Goal: Task Accomplishment & Management: Manage account settings

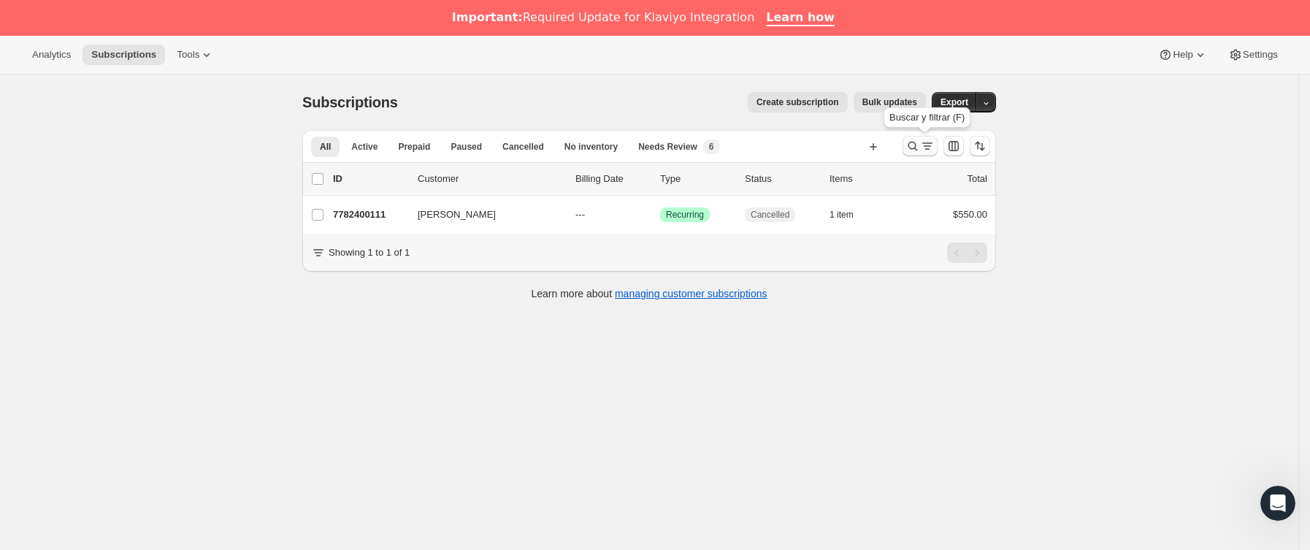
click at [911, 153] on icon "Buscar y filtrar resultados" at bounding box center [912, 146] width 15 height 15
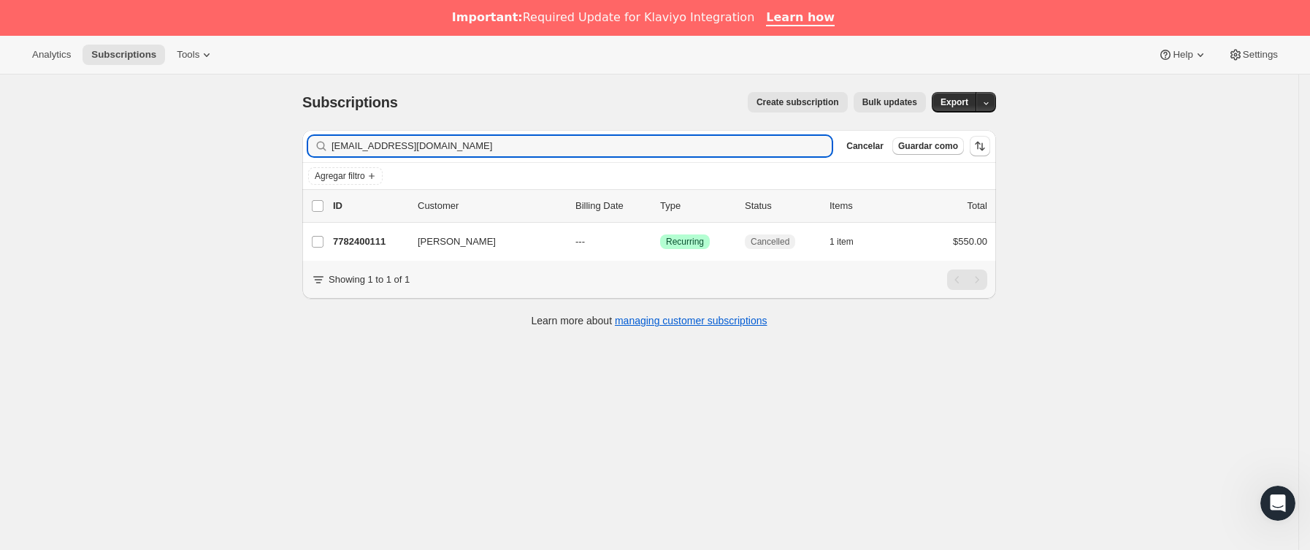
drag, startPoint x: 475, startPoint y: 147, endPoint x: -4, endPoint y: 141, distance: 479.8
click at [0, 141] on html "Analytics Subscriptions Tools Help Settings Ir directamente al contenido Subscr…" at bounding box center [655, 275] width 1310 height 550
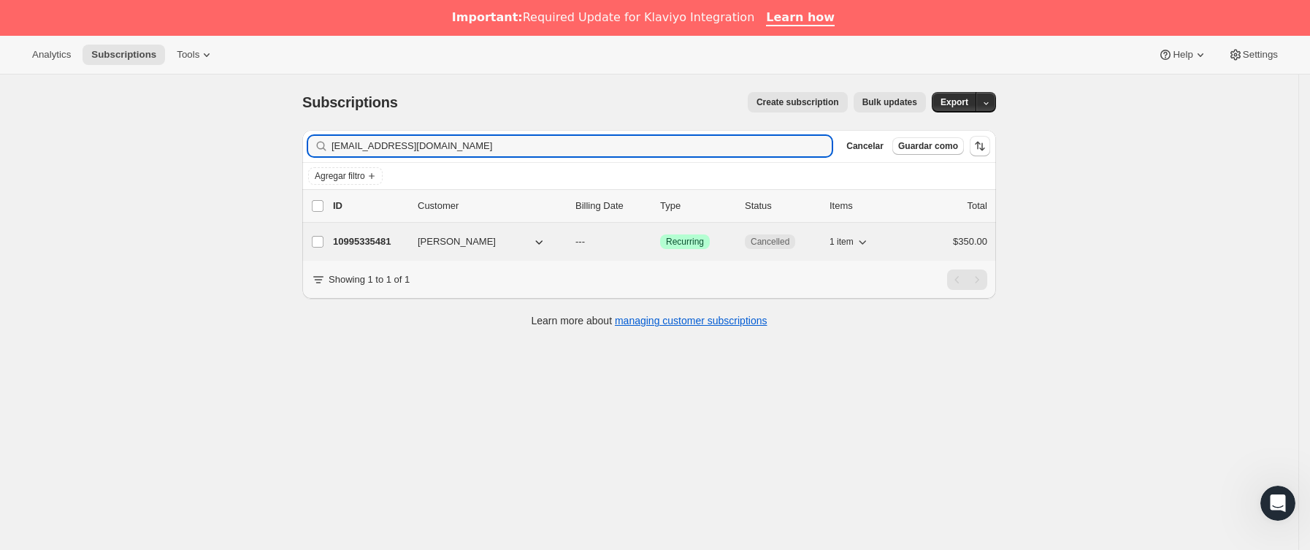
type input "[EMAIL_ADDRESS][DOMAIN_NAME]"
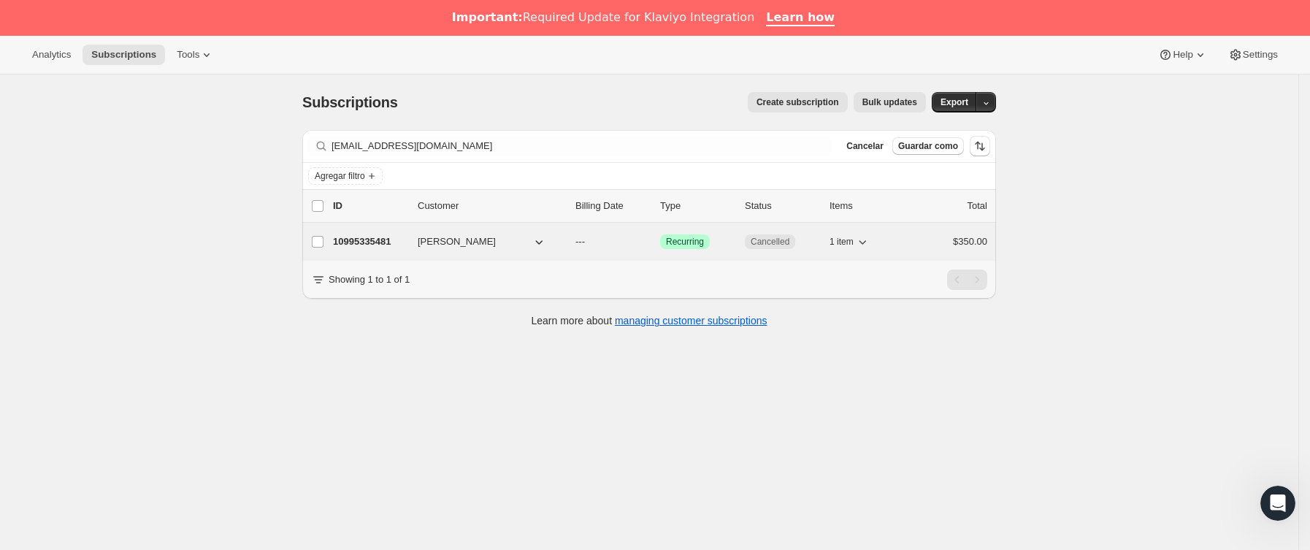
click at [402, 244] on p "10995335481" at bounding box center [369, 241] width 73 height 15
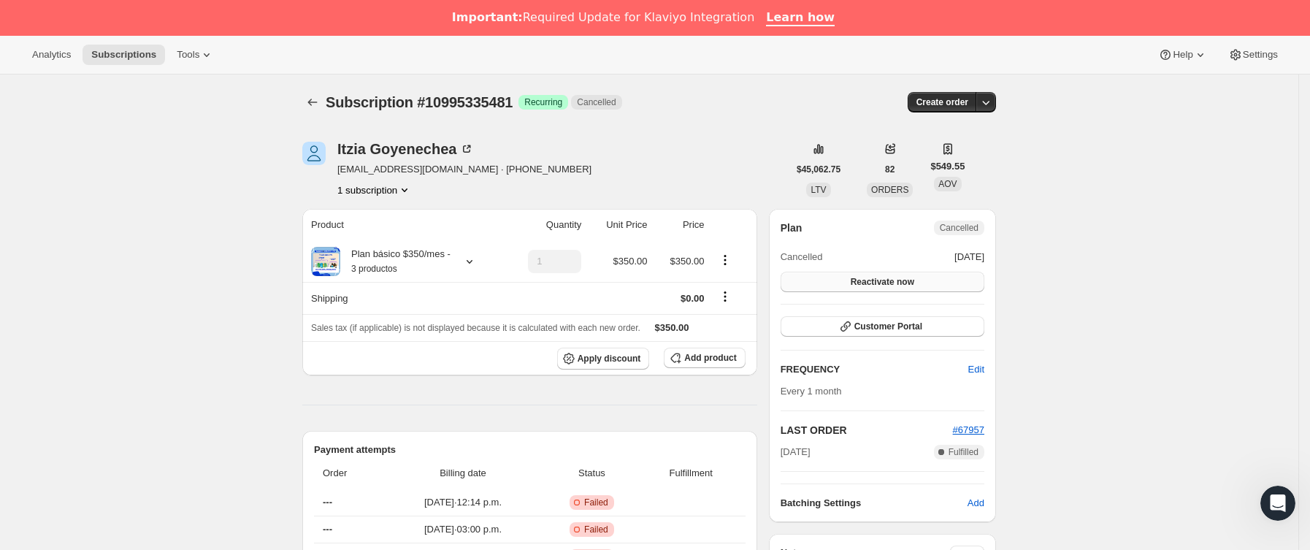
click at [912, 279] on span "Reactivate now" at bounding box center [883, 282] width 64 height 12
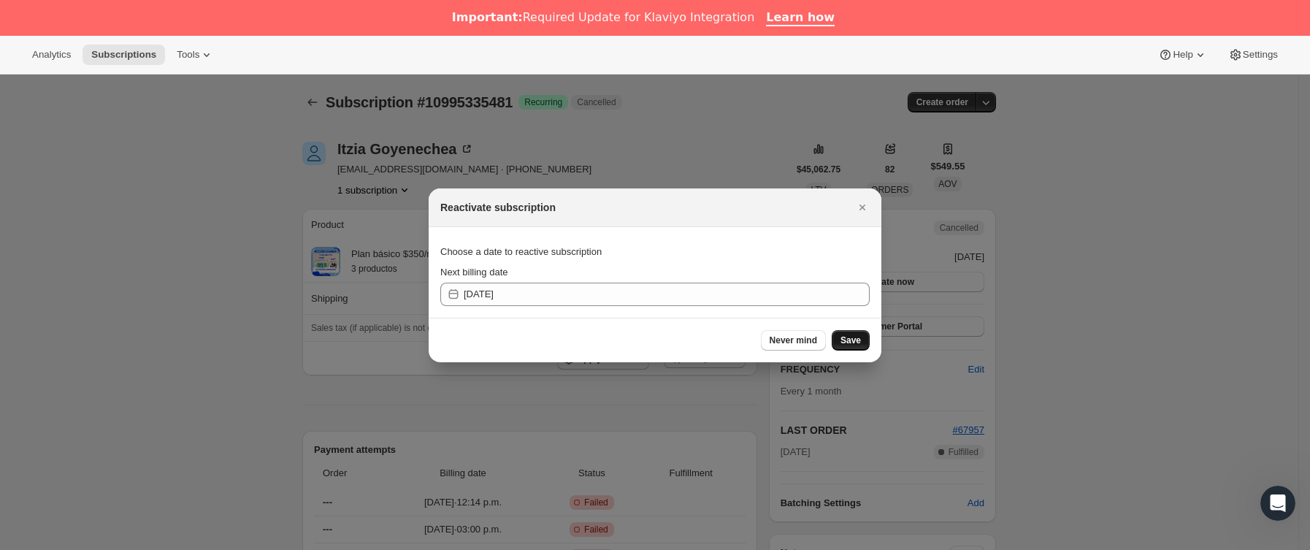
click at [853, 344] on span "Save" at bounding box center [850, 340] width 20 height 12
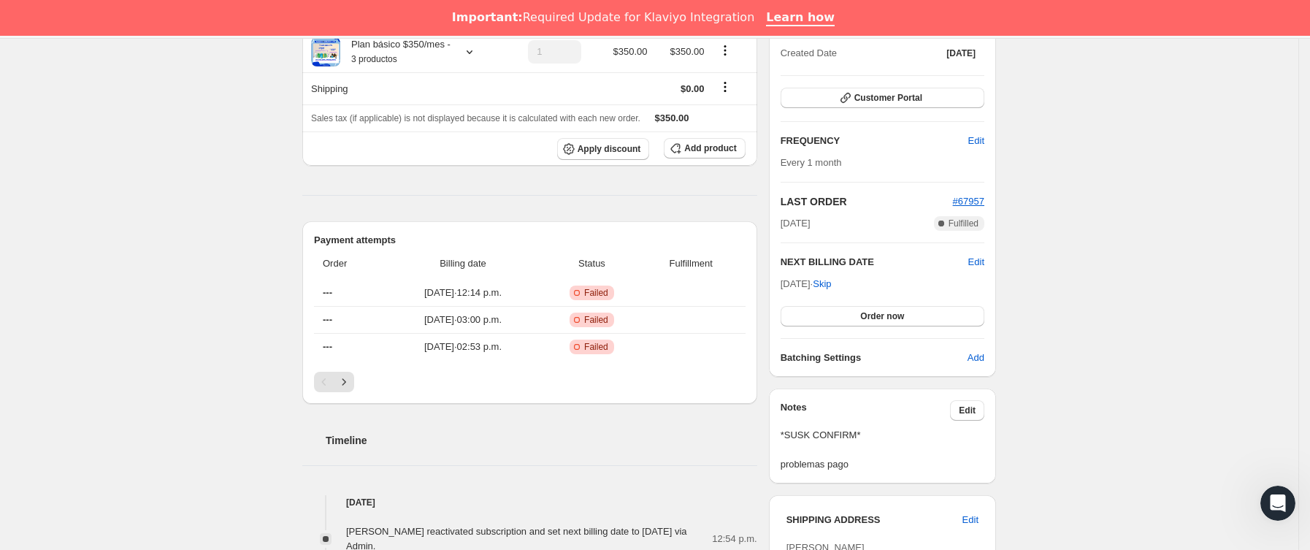
scroll to position [156, 0]
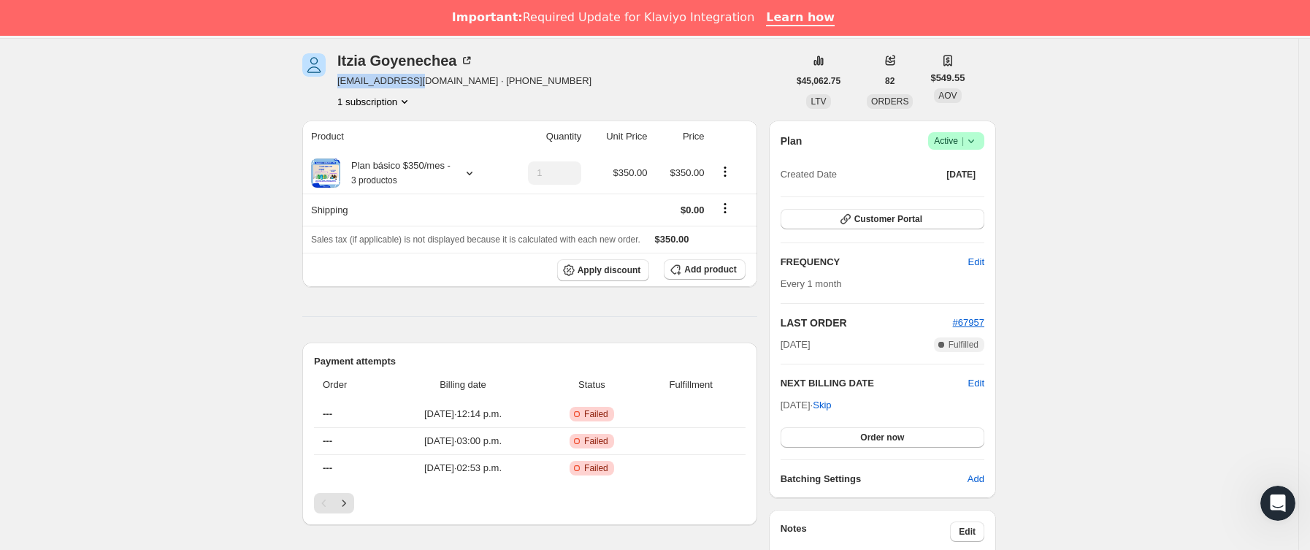
drag, startPoint x: 337, startPoint y: 80, endPoint x: 414, endPoint y: 80, distance: 76.7
click at [414, 80] on div "[PERSON_NAME] [EMAIL_ADDRESS][DOMAIN_NAME] · [PHONE_NUMBER] 1 subscription" at bounding box center [545, 80] width 486 height 55
copy span "[EMAIL_ADDRESS][DOMAIN_NAME]"
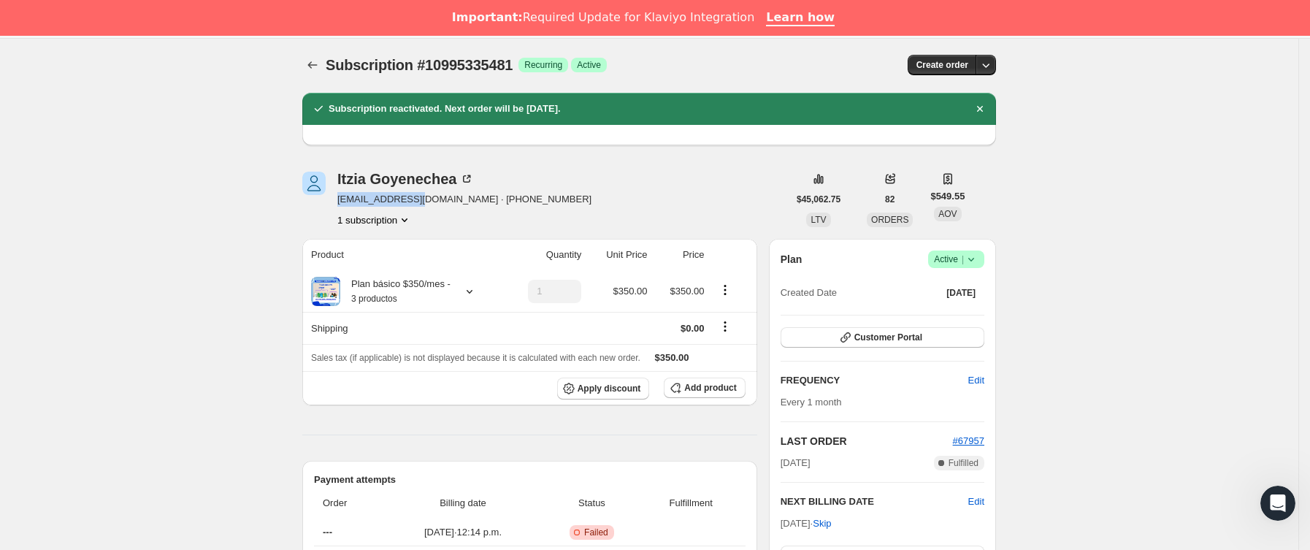
scroll to position [0, 0]
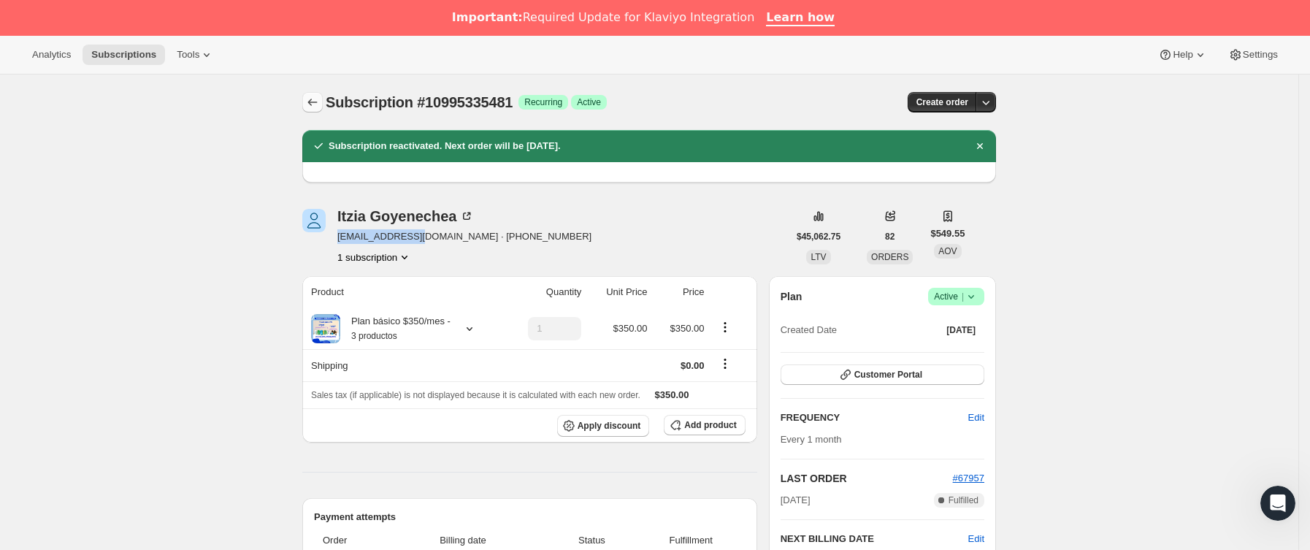
click at [320, 103] on icon "Subscriptions" at bounding box center [312, 102] width 15 height 15
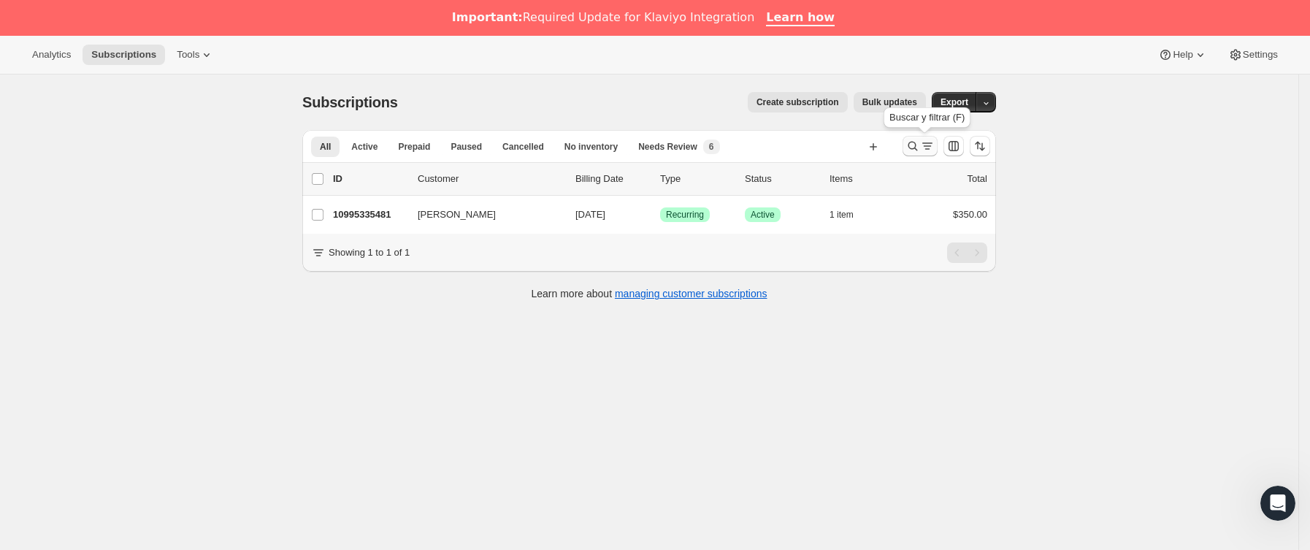
click at [916, 145] on icon "Buscar y filtrar resultados" at bounding box center [912, 146] width 15 height 15
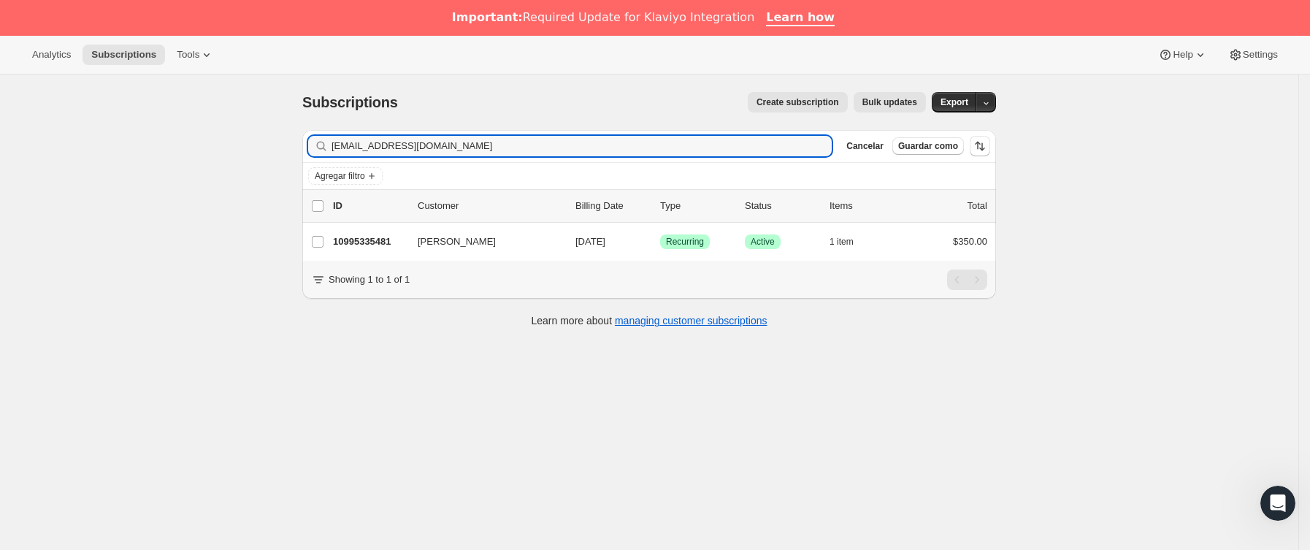
drag, startPoint x: 599, startPoint y: 147, endPoint x: 33, endPoint y: 199, distance: 568.3
click at [33, 199] on div "Subscriptions. Esta página está lista Subscriptions Create subscription Bulk up…" at bounding box center [649, 349] width 1298 height 550
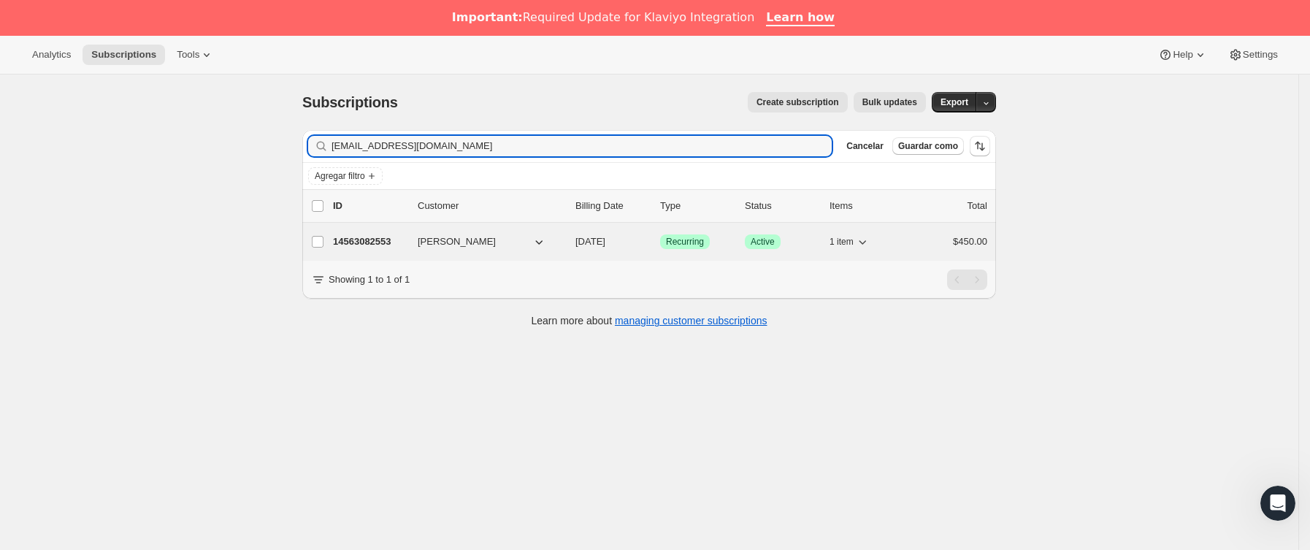
type input "[EMAIL_ADDRESS][DOMAIN_NAME]"
click at [401, 245] on p "14563082553" at bounding box center [369, 241] width 73 height 15
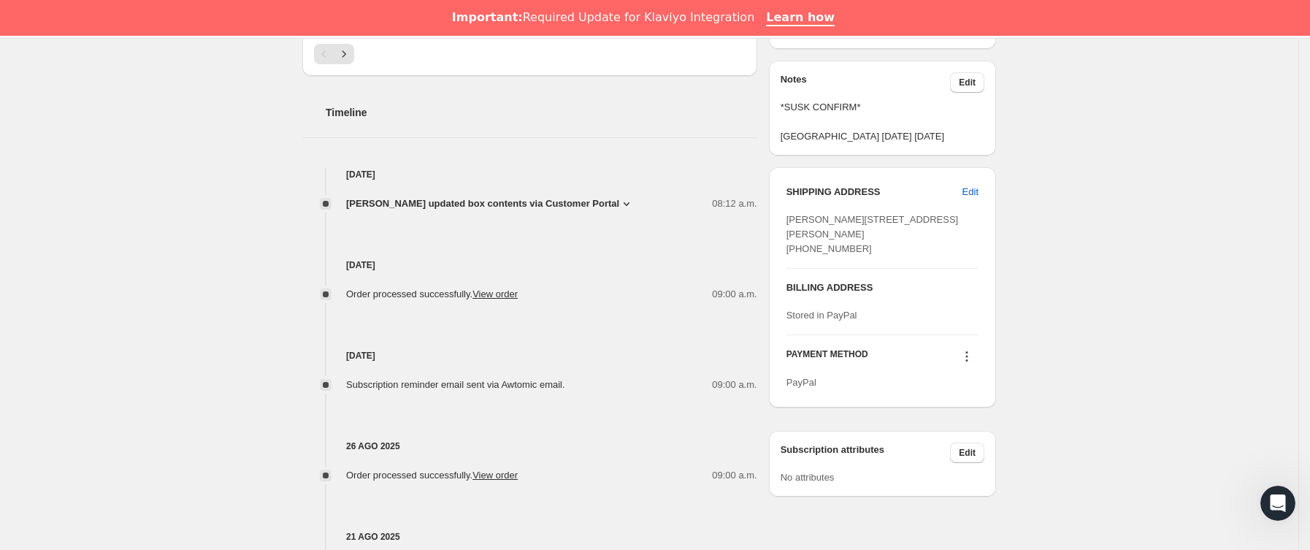
scroll to position [548, 0]
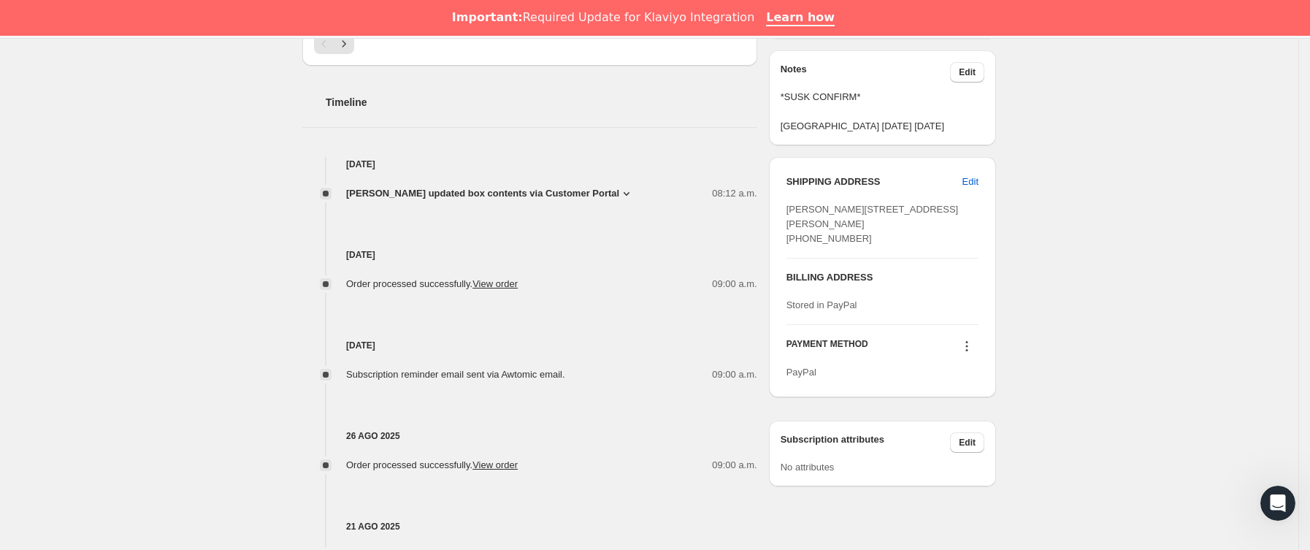
click at [532, 191] on span "[PERSON_NAME] updated box contents via Customer Portal" at bounding box center [482, 193] width 273 height 15
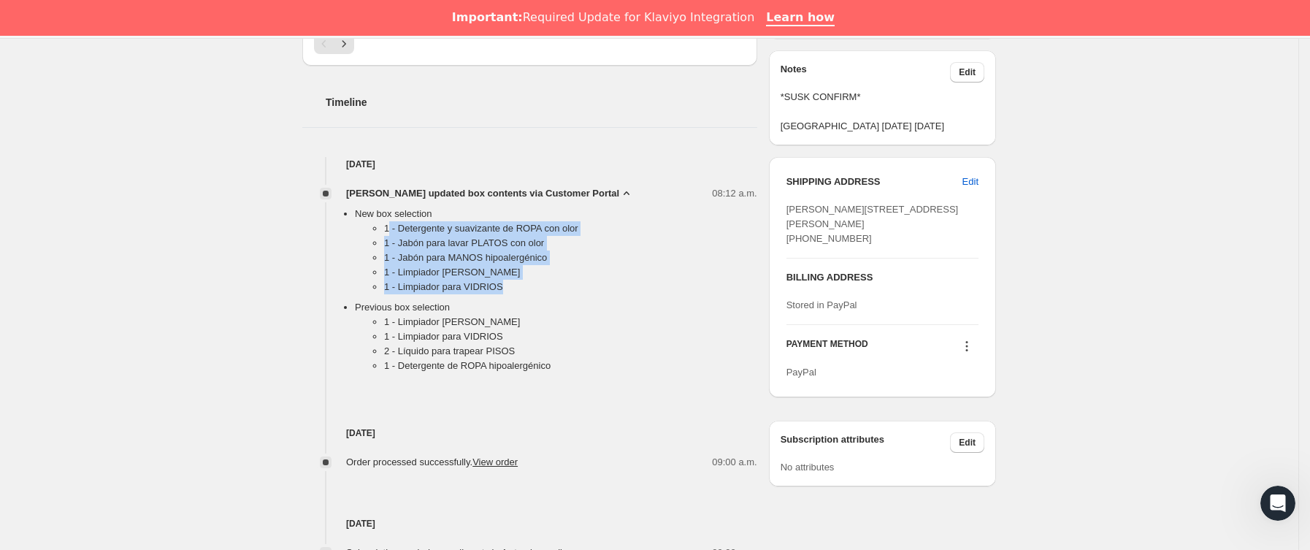
drag, startPoint x: 396, startPoint y: 234, endPoint x: 543, endPoint y: 287, distance: 155.9
click at [543, 287] on ul "1 - Detergente y suavizante de ROPA con olor 1 - Jabón para lavar PLATOS con ol…" at bounding box center [556, 260] width 402 height 79
click at [388, 252] on ul "1 - Detergente y suavizante de ROPA con olor 1 - Jabón para lavar PLATOS con ol…" at bounding box center [556, 260] width 402 height 79
drag, startPoint x: 382, startPoint y: 228, endPoint x: 509, endPoint y: 300, distance: 146.2
click at [509, 300] on ul "New box selection 1 - Detergente y suavizante de ROPA con olor 1 - Jabón para l…" at bounding box center [542, 293] width 432 height 172
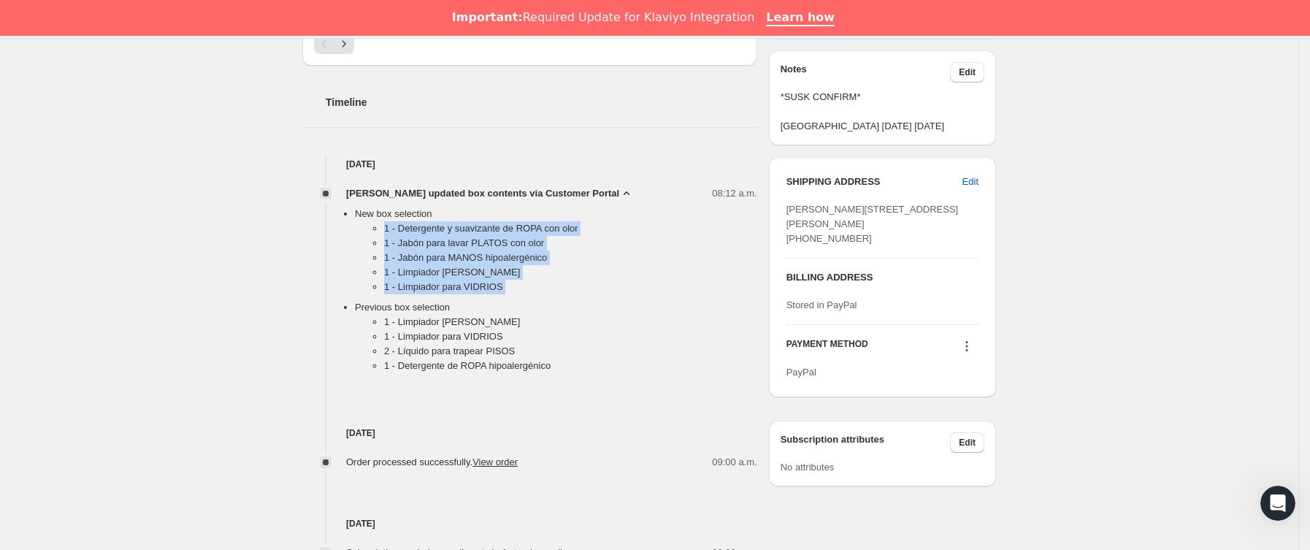
copy ul "1 - Detergente y suavizante de ROPA con olor 1 - Jabón para lavar PLATOS con ol…"
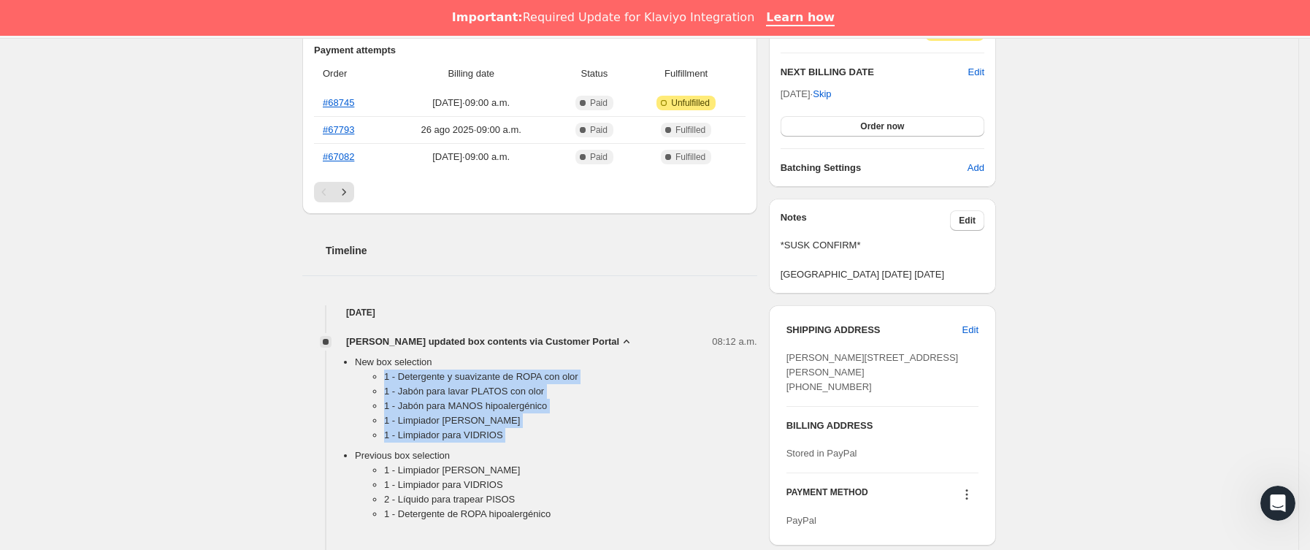
scroll to position [438, 0]
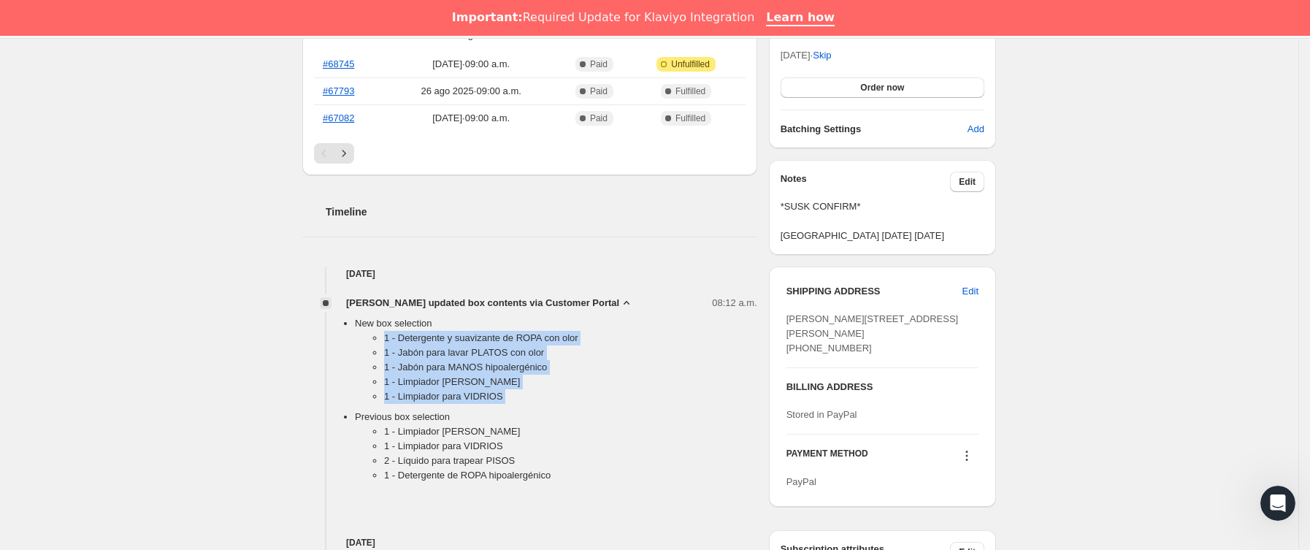
copy ul "1 - Detergente y suavizante de ROPA con olor 1 - Jabón para lavar PLATOS con ol…"
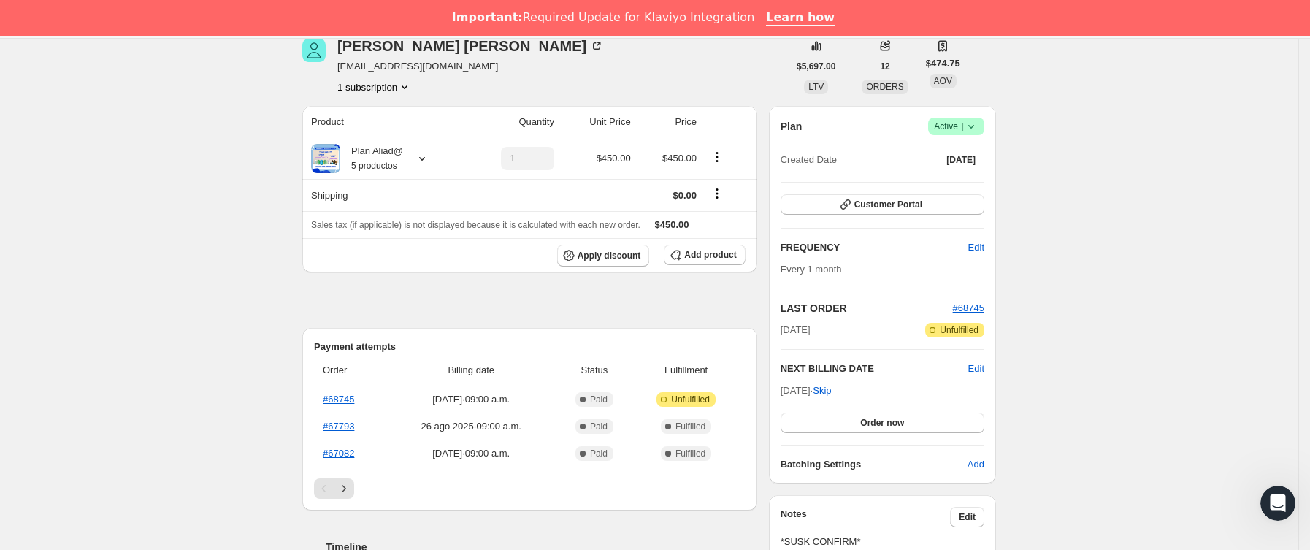
scroll to position [0, 0]
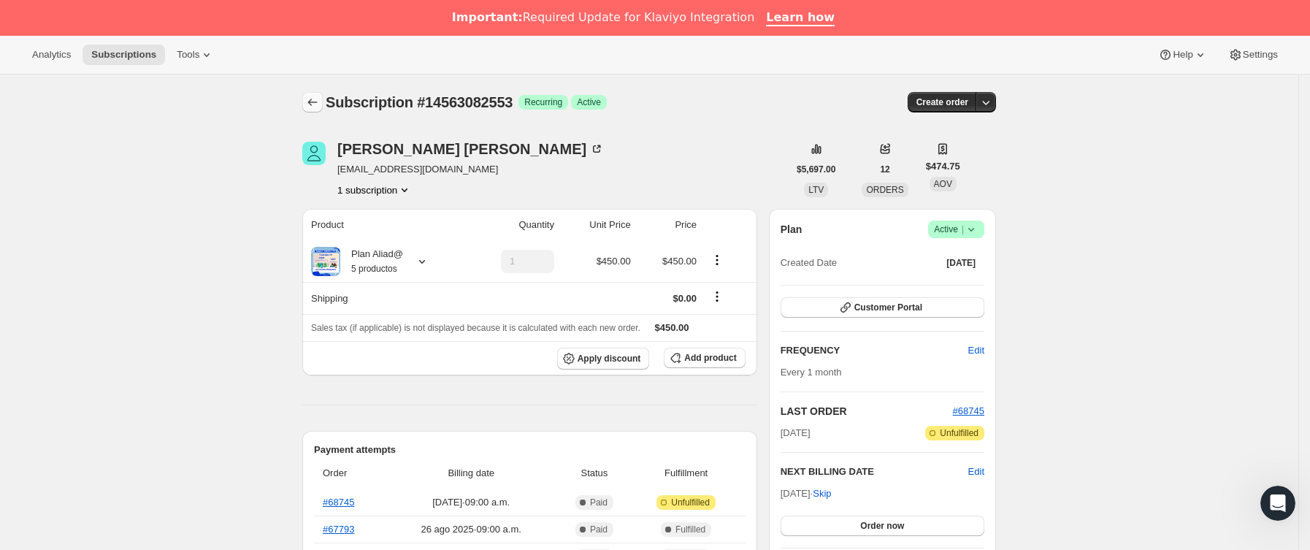
click at [320, 97] on icon "Subscriptions" at bounding box center [312, 102] width 15 height 15
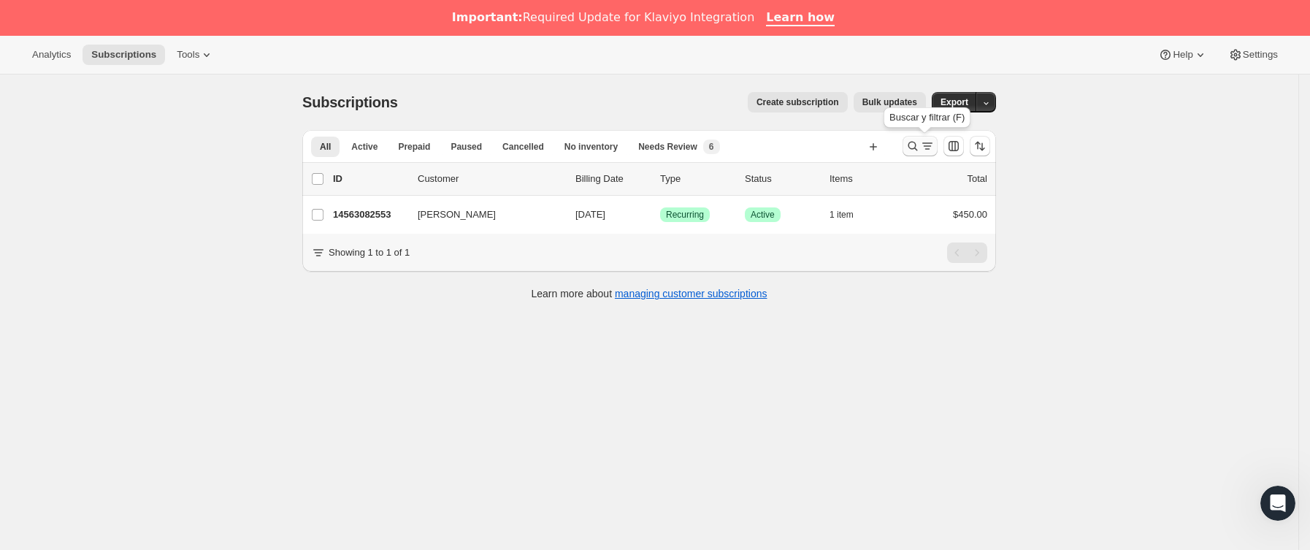
click at [920, 152] on icon "Buscar y filtrar resultados" at bounding box center [912, 146] width 15 height 15
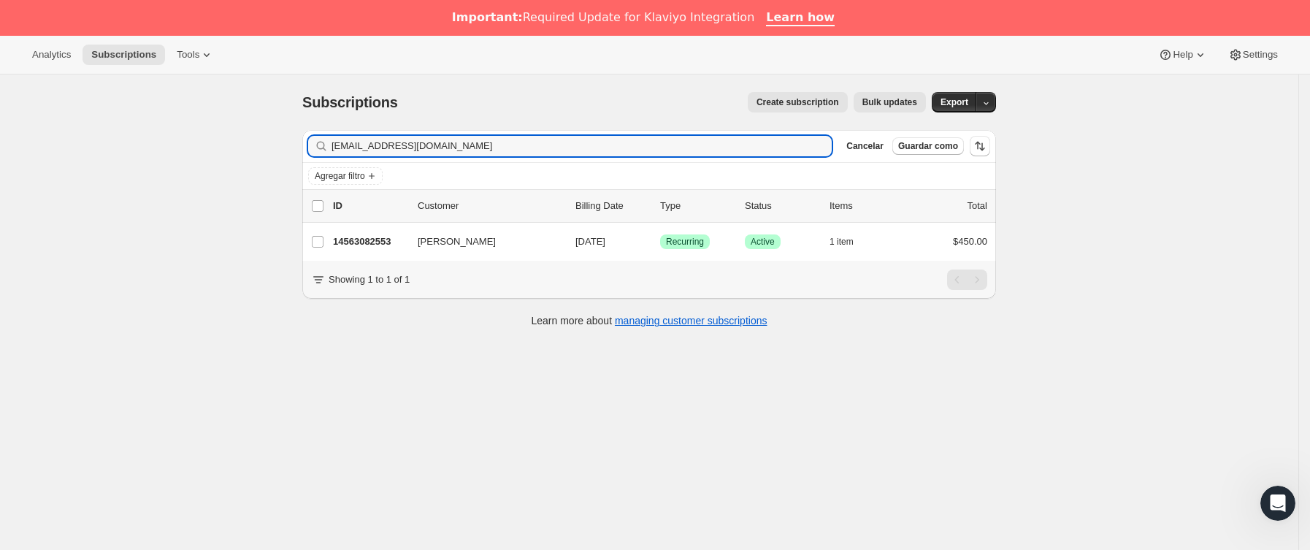
drag, startPoint x: 461, startPoint y: 145, endPoint x: 407, endPoint y: 175, distance: 61.1
click at [114, 145] on div "Subscriptions. Esta página está lista Subscriptions Create subscription Bulk up…" at bounding box center [649, 349] width 1298 height 550
type input "[PERSON_NAME][EMAIL_ADDRESS][DOMAIN_NAME]"
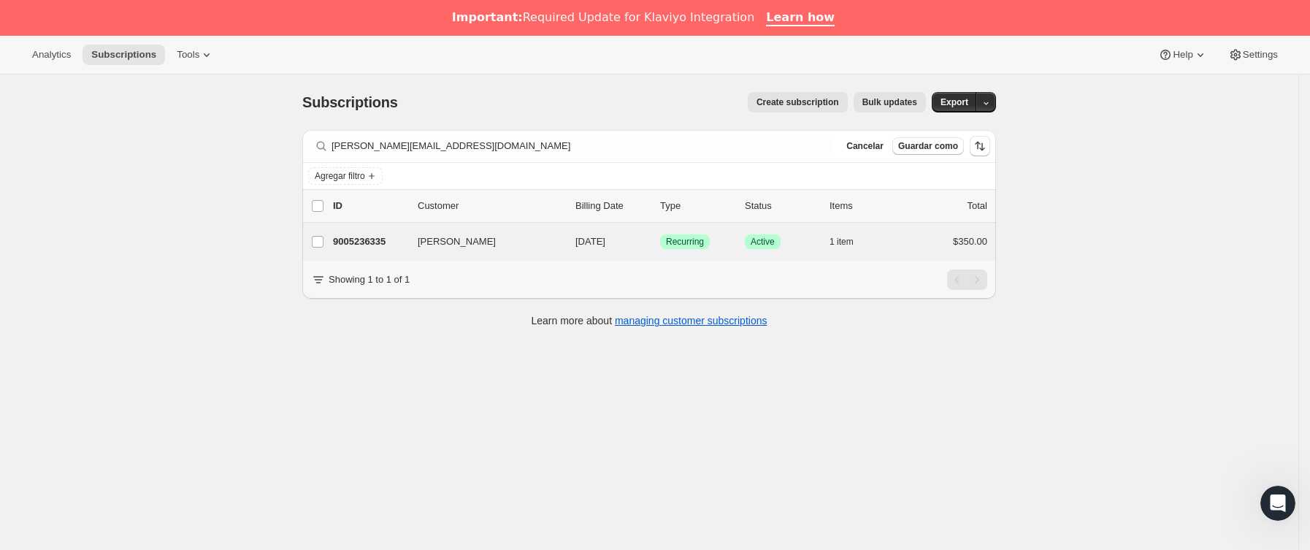
click at [399, 255] on div "[PERSON_NAME] 9005236335 [PERSON_NAME] [DATE] Logrado Recurring Logrado Active …" at bounding box center [649, 242] width 694 height 38
click at [416, 250] on div "9005236335 [PERSON_NAME] [DATE] Logrado Recurring Logrado Active 1 item $350.00" at bounding box center [660, 241] width 654 height 20
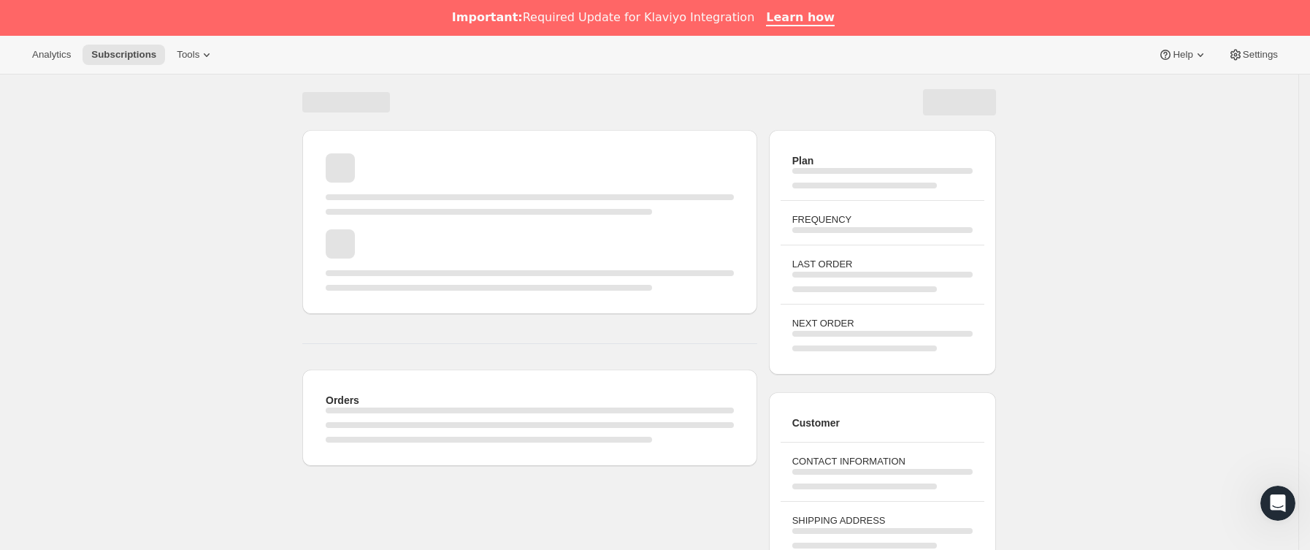
click at [377, 239] on div "Cargando página" at bounding box center [530, 259] width 408 height 61
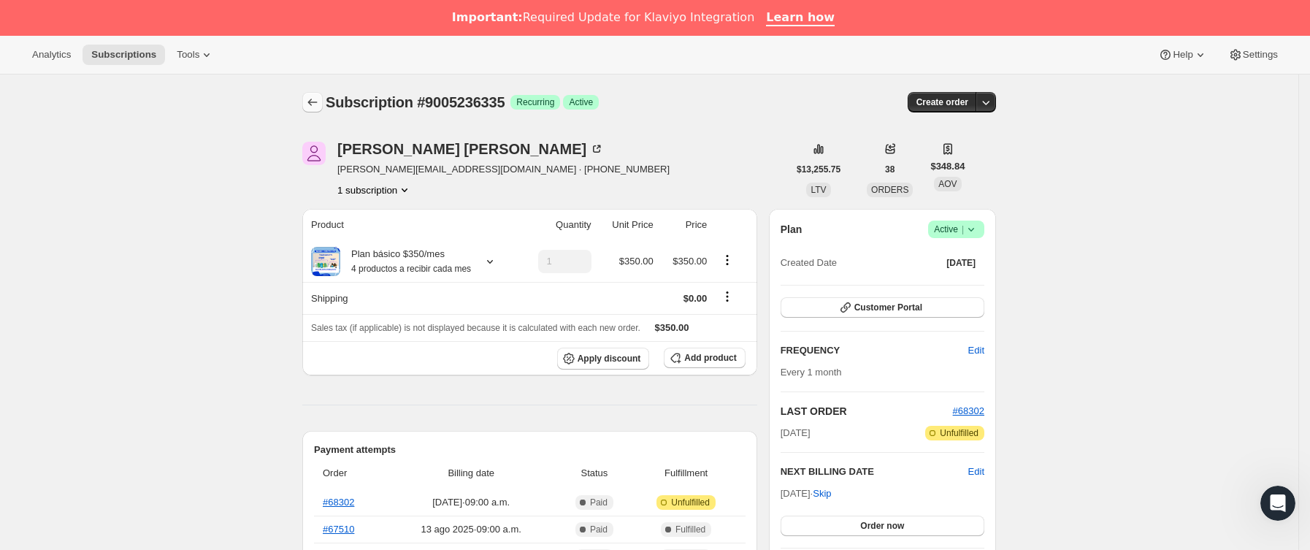
click at [321, 94] on button "Subscriptions" at bounding box center [312, 102] width 20 height 20
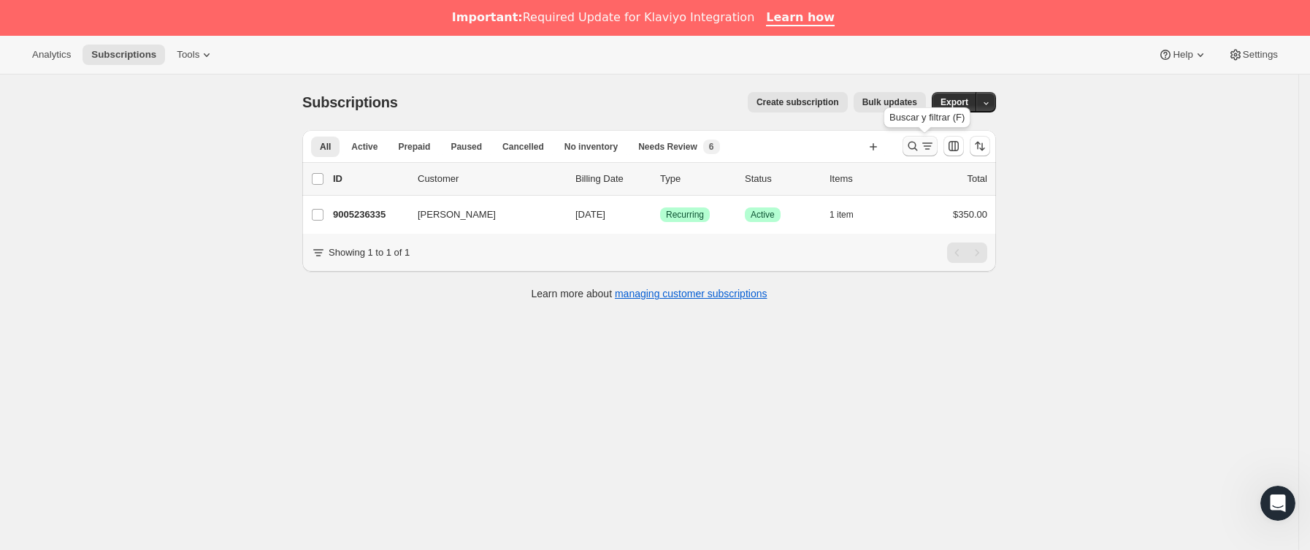
click at [920, 152] on icon "Buscar y filtrar resultados" at bounding box center [912, 146] width 15 height 15
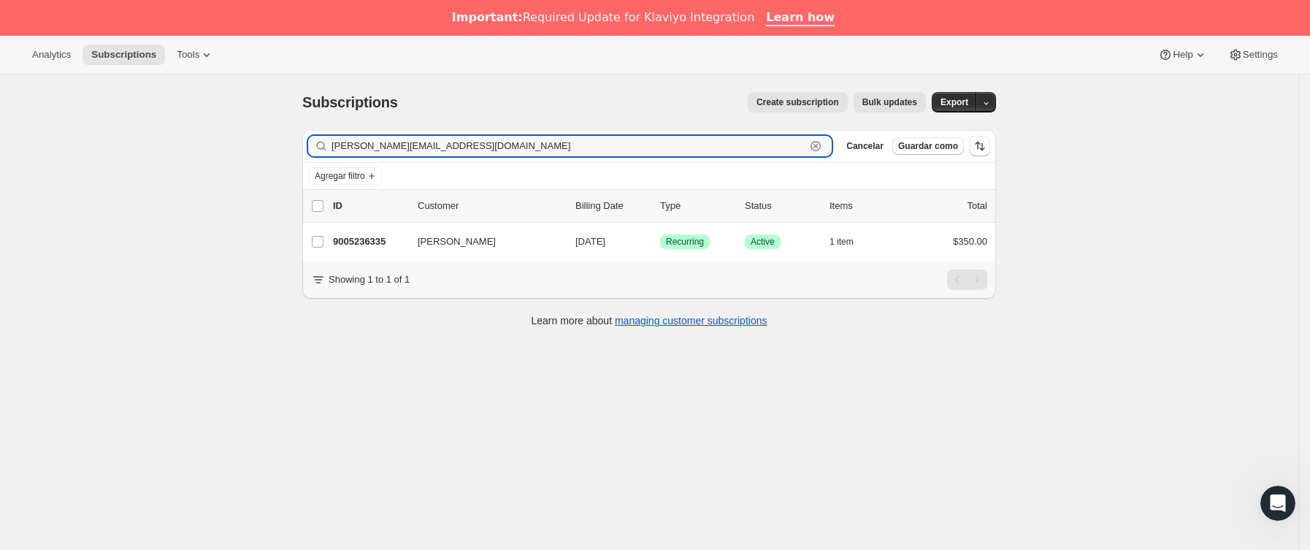
drag, startPoint x: 482, startPoint y: 156, endPoint x: 393, endPoint y: 207, distance: 102.7
click at [219, 162] on div "Subscriptions. Esta página está lista Subscriptions Create subscription Bulk up…" at bounding box center [649, 349] width 1298 height 550
paste input "Itziag"
type input "[EMAIL_ADDRESS][DOMAIN_NAME]"
click at [406, 248] on p "10995335481" at bounding box center [369, 241] width 73 height 15
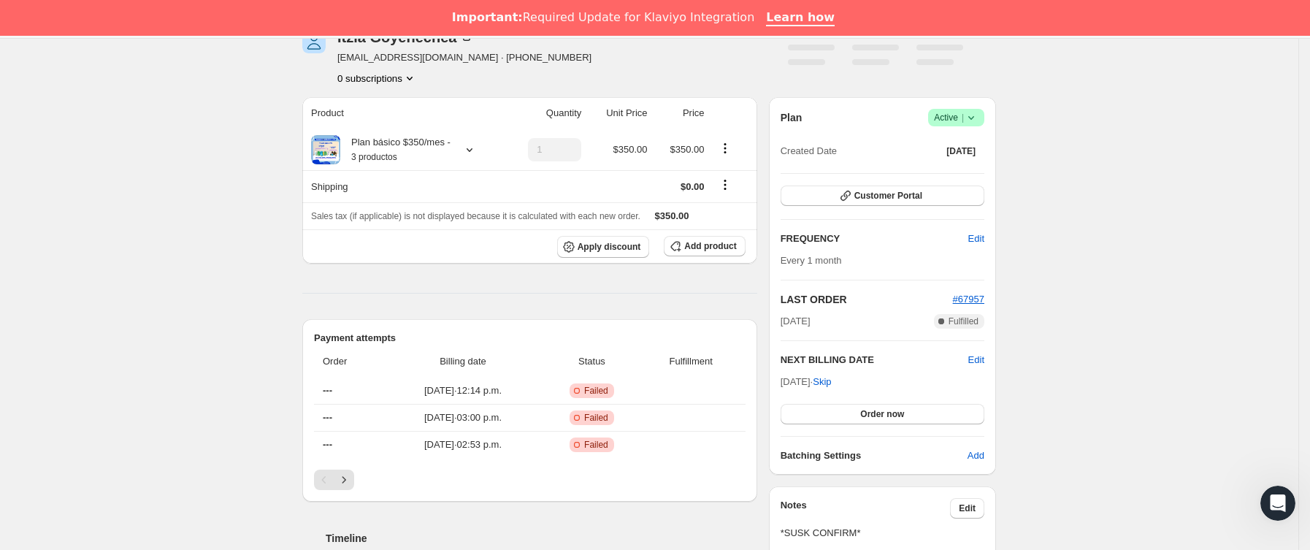
scroll to position [219, 0]
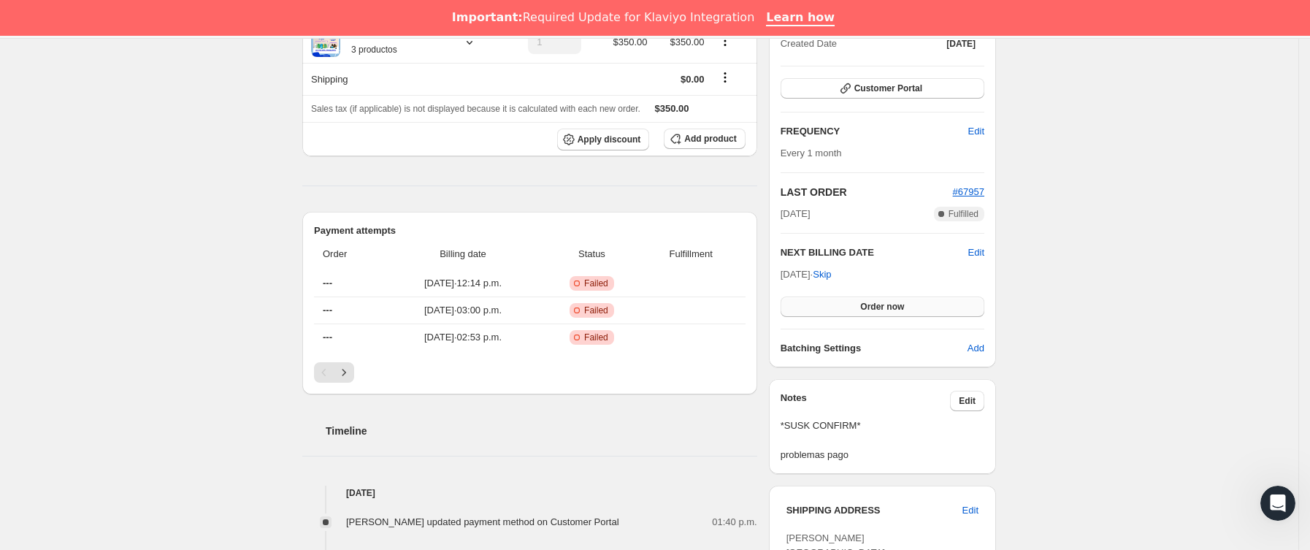
click at [859, 312] on button "Order now" at bounding box center [883, 306] width 204 height 20
click at [859, 312] on span "Click to confirm" at bounding box center [882, 307] width 66 height 12
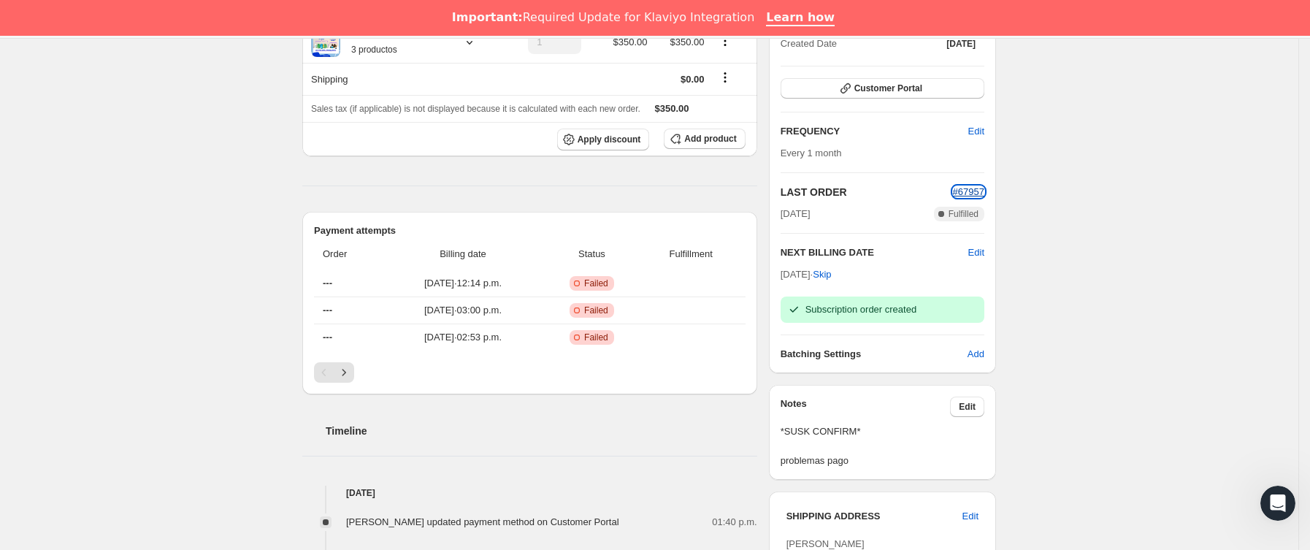
click at [979, 196] on span "#67957" at bounding box center [968, 191] width 31 height 11
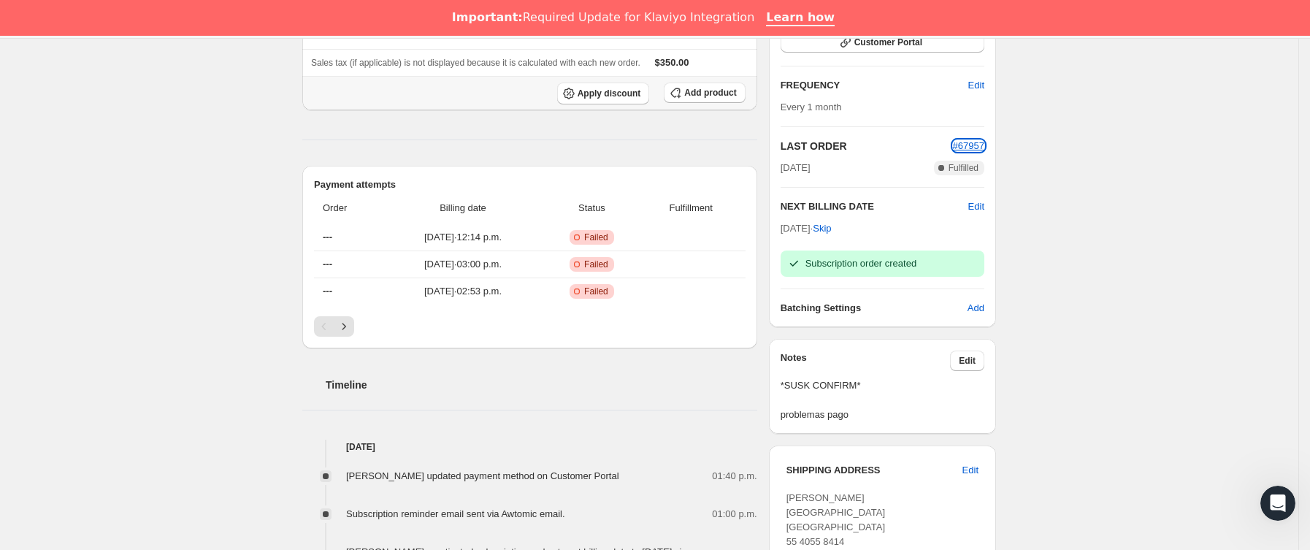
scroll to position [0, 0]
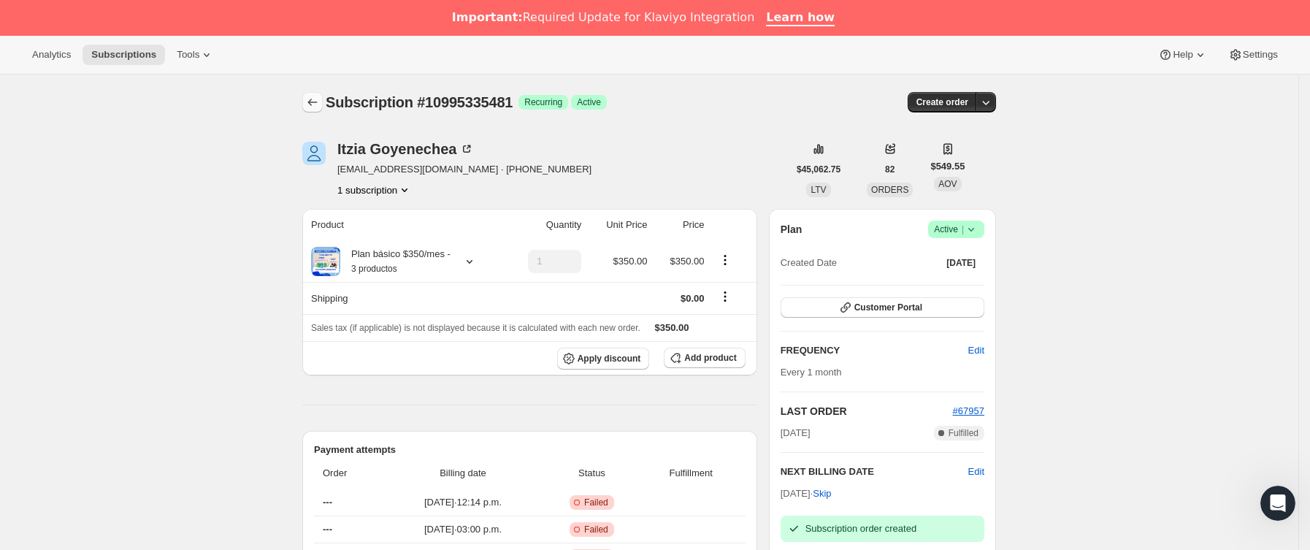
click at [318, 107] on icon "Subscriptions" at bounding box center [312, 102] width 15 height 15
